Goal: Transaction & Acquisition: Download file/media

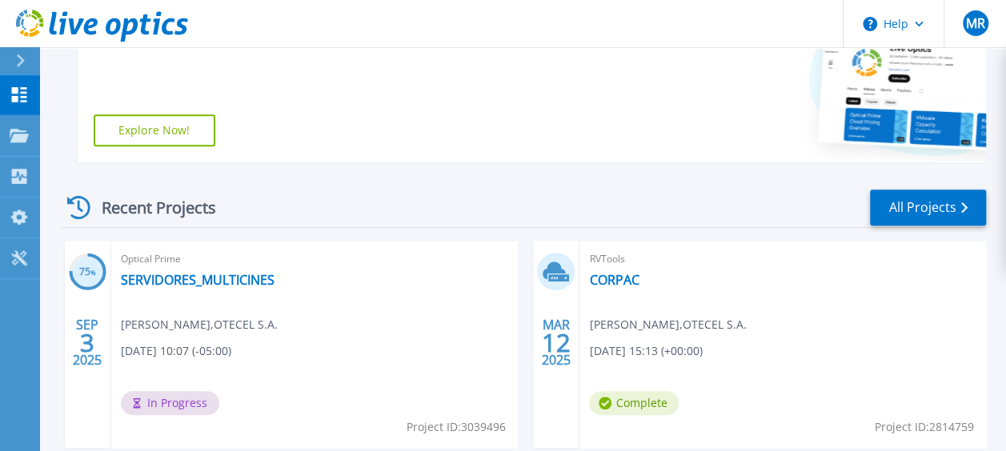
scroll to position [270, 0]
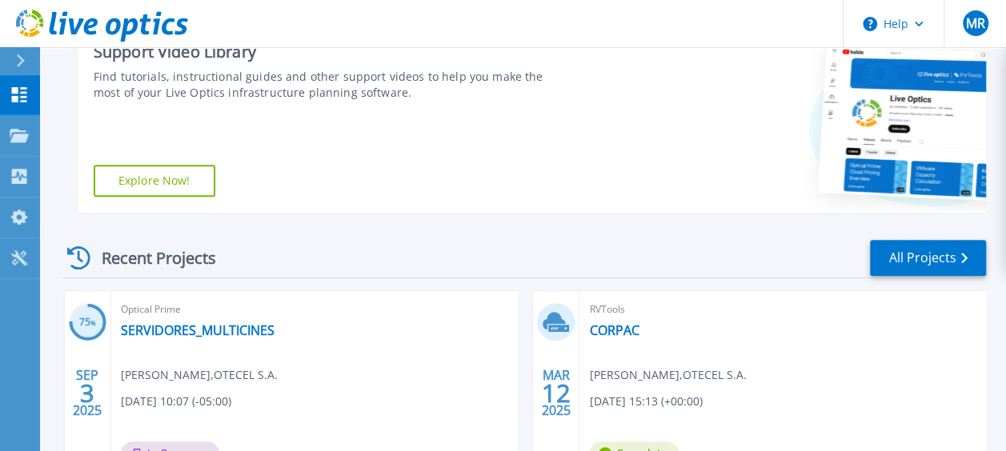
click at [942, 267] on link "All Projects" at bounding box center [928, 258] width 116 height 36
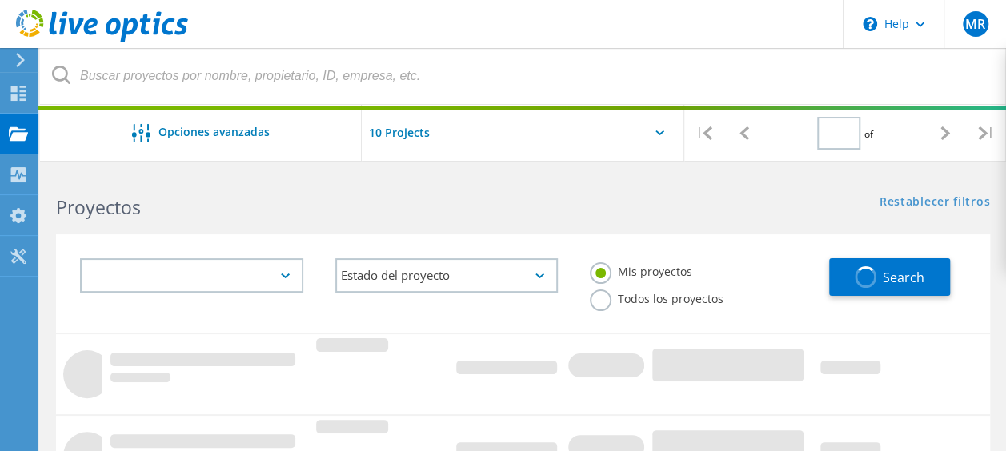
type input "1"
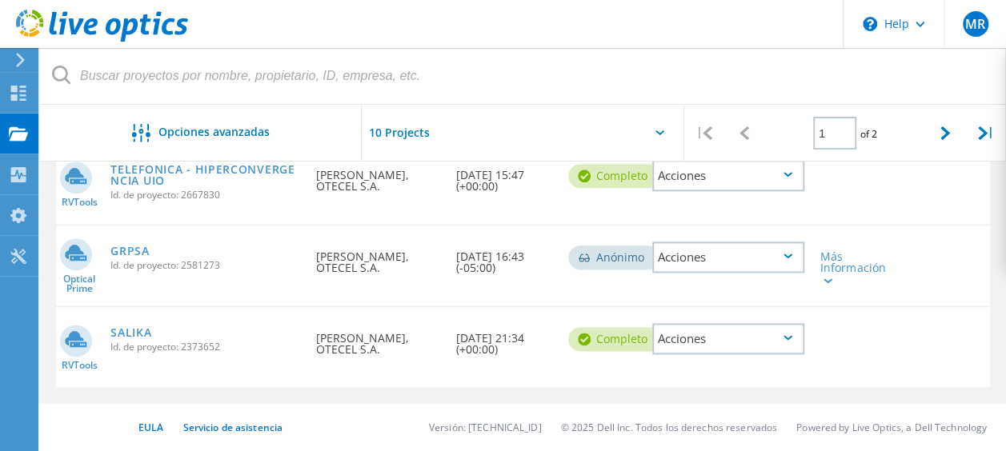
scroll to position [787, 0]
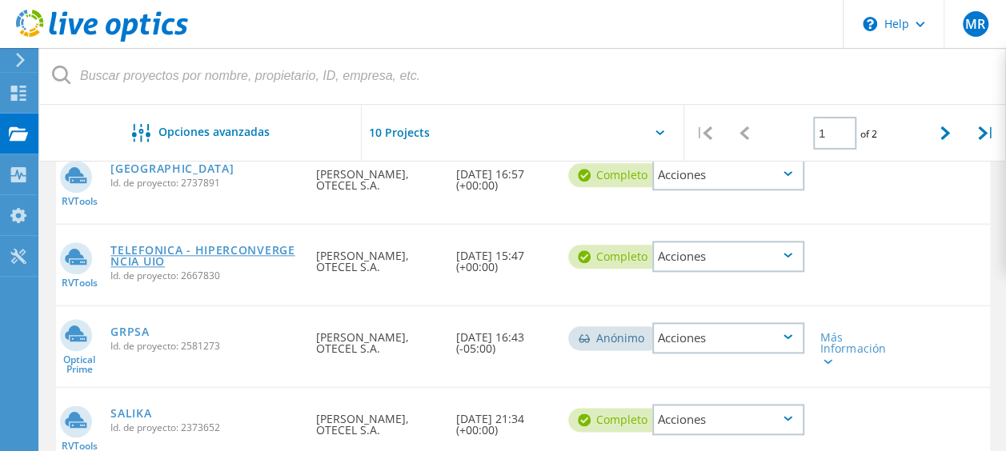
click at [168, 255] on link "TELEFONICA - HIPERCONVERGENCIA UIO" at bounding box center [205, 256] width 190 height 22
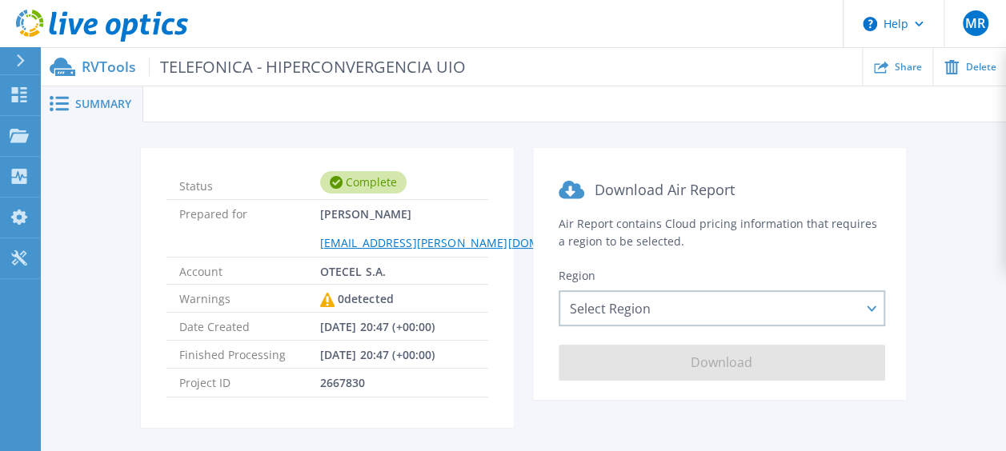
click at [102, 92] on div "Summary" at bounding box center [91, 104] width 103 height 36
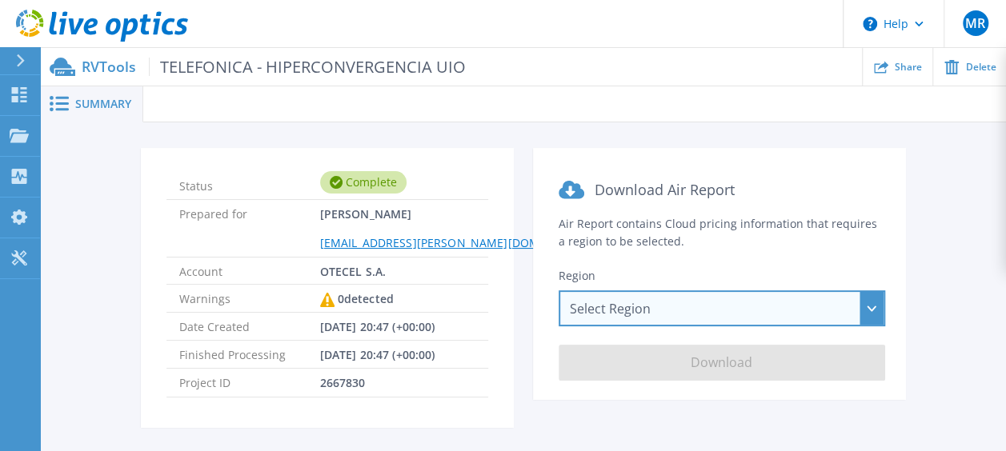
click at [661, 307] on div "Select Region Asia Pacific (Hong Kong) Asia Pacific (Mumbai) Asia Pacific (Seou…" at bounding box center [721, 308] width 326 height 36
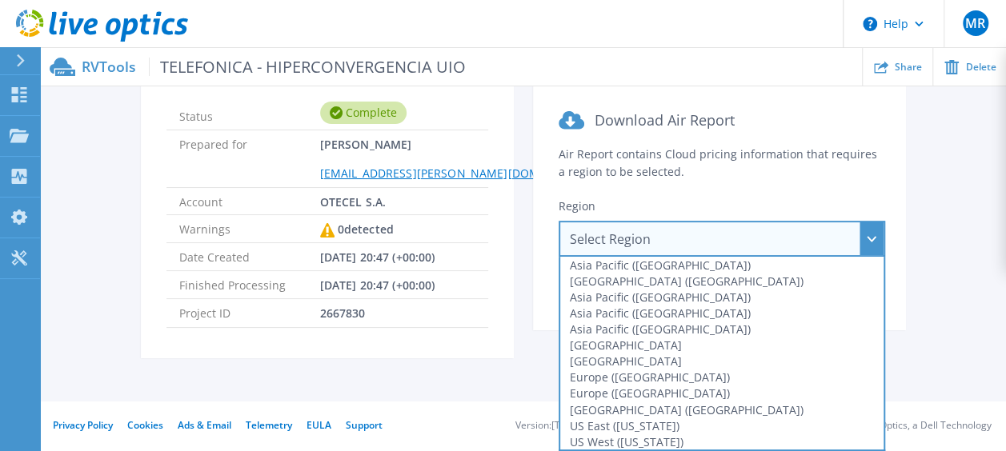
scroll to position [68, 0]
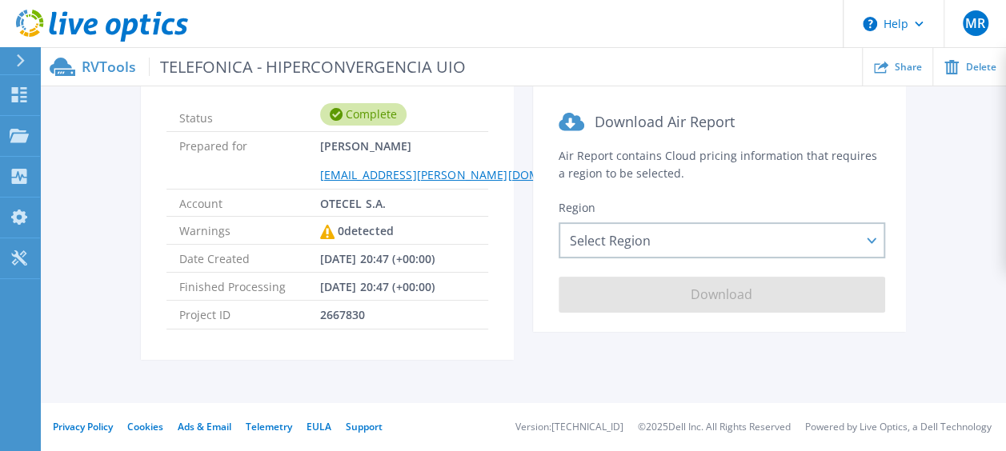
click at [999, 328] on div "Status Complete Prepared for Mario Reinoso mario.reinoso@telefonica.com Account…" at bounding box center [523, 228] width 966 height 349
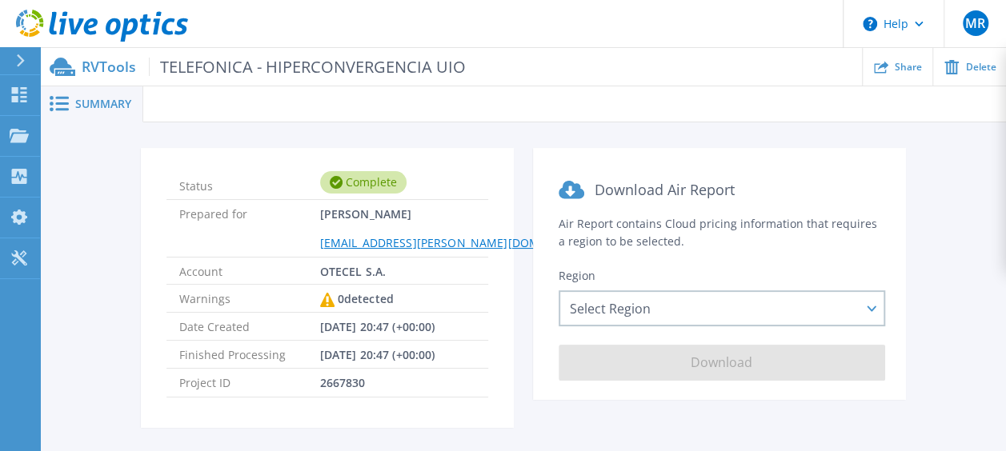
scroll to position [70, 0]
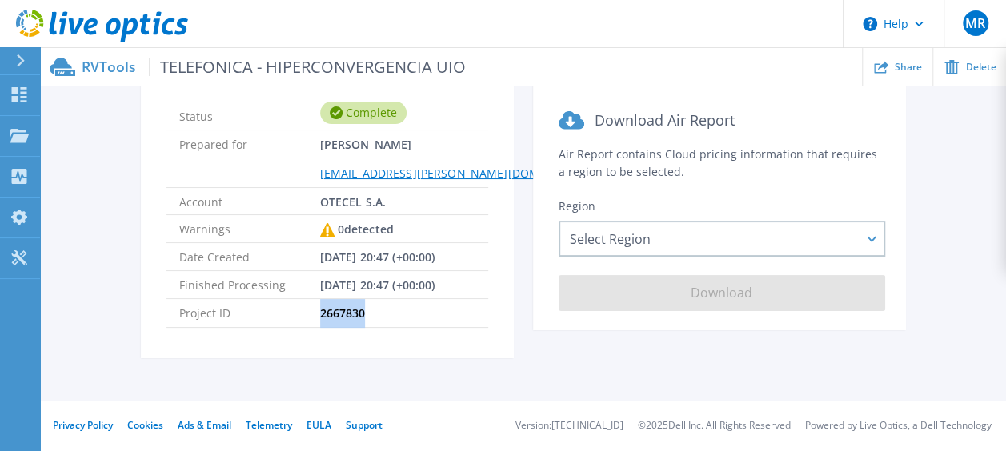
drag, startPoint x: 322, startPoint y: 312, endPoint x: 366, endPoint y: 314, distance: 44.1
click at [366, 314] on li "Project ID 2667830" at bounding box center [327, 313] width 322 height 28
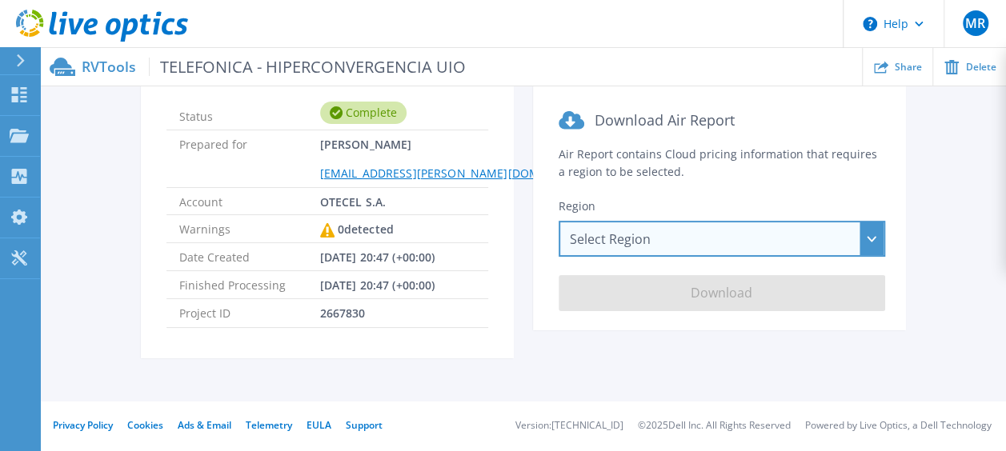
click at [867, 243] on div "Select Region Asia Pacific (Hong Kong) Asia Pacific (Mumbai) Asia Pacific (Seou…" at bounding box center [721, 239] width 326 height 36
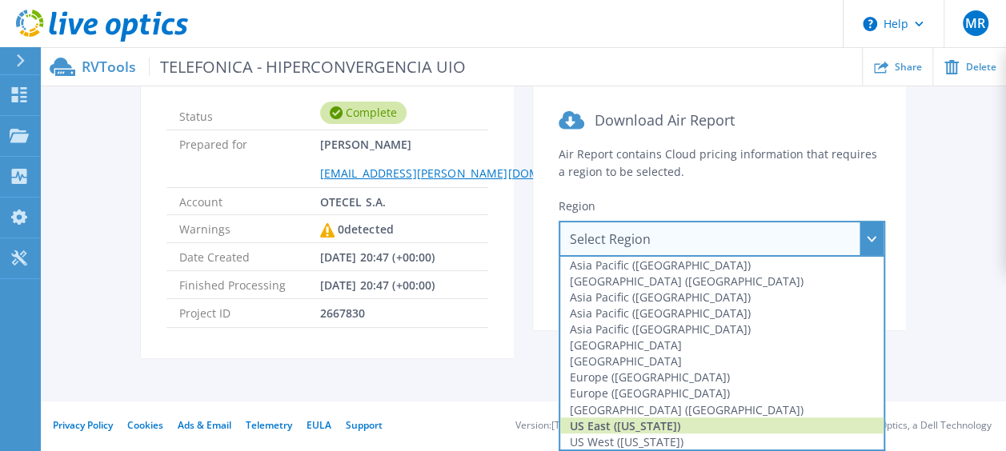
click at [776, 421] on div "US East (Virginia)" at bounding box center [721, 426] width 323 height 16
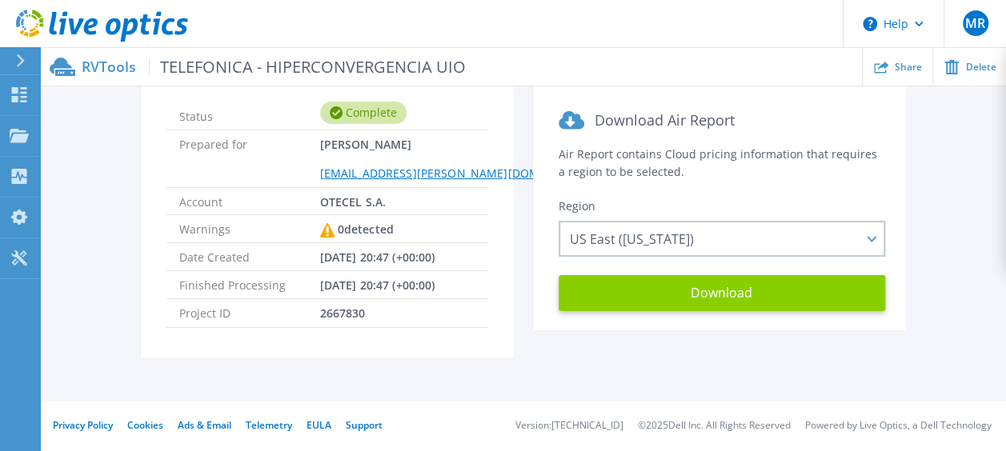
click at [756, 290] on button "Download" at bounding box center [721, 293] width 326 height 36
click at [756, 290] on span "Download" at bounding box center [736, 293] width 62 height 14
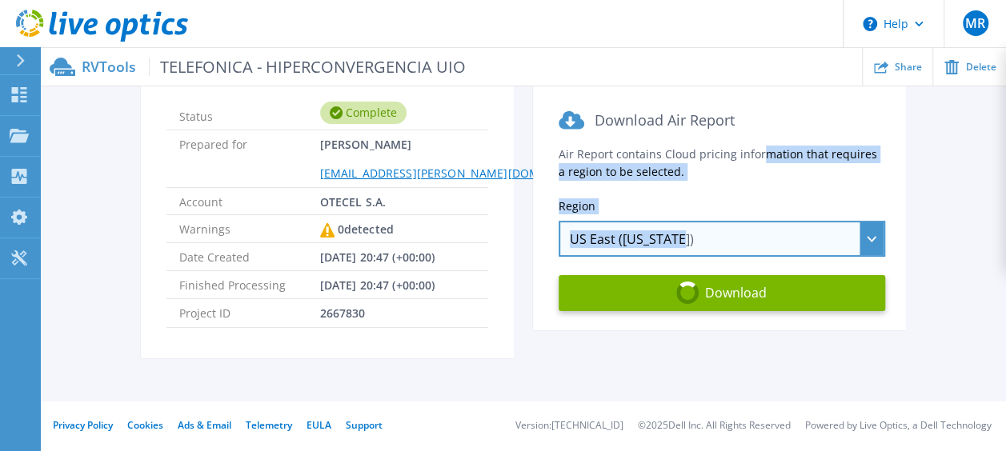
drag, startPoint x: 766, startPoint y: 212, endPoint x: 756, endPoint y: 159, distance: 53.7
click at [756, 159] on section "Download Air Report Air Report contains Cloud pricing information that requires…" at bounding box center [719, 204] width 373 height 252
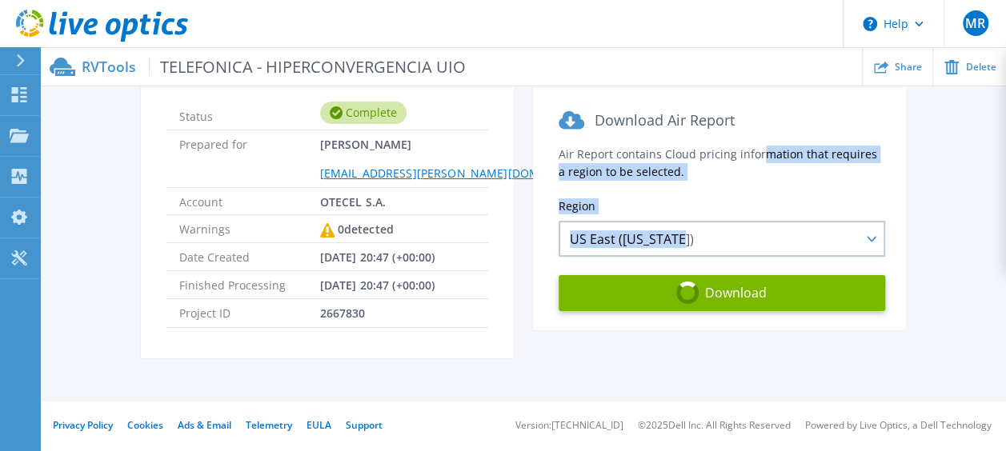
drag, startPoint x: 756, startPoint y: 159, endPoint x: 695, endPoint y: 208, distance: 78.0
click at [695, 208] on div "Region US East (Virginia) Asia Pacific (Hong Kong) Asia Pacific (Mumbai) Asia P…" at bounding box center [719, 227] width 322 height 58
